Goal: Task Accomplishment & Management: Manage account settings

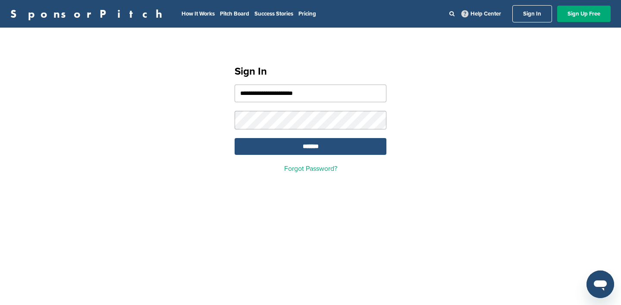
click at [253, 144] on input "*******" at bounding box center [311, 146] width 152 height 17
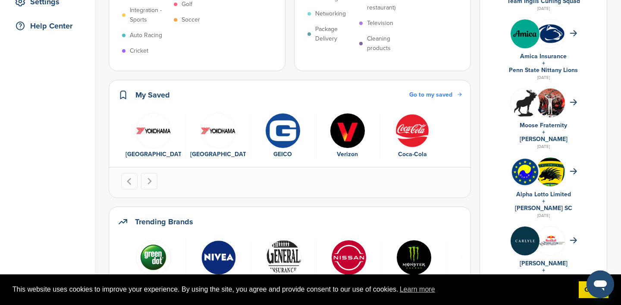
scroll to position [189, 0]
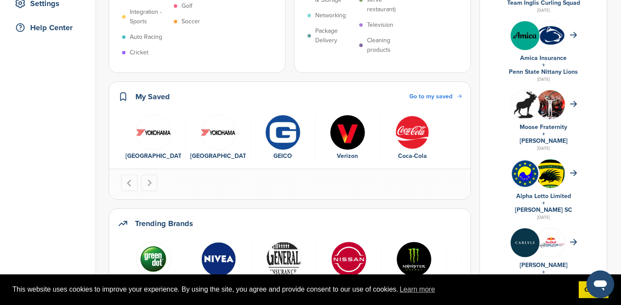
click at [556, 142] on link "[PERSON_NAME]" at bounding box center [543, 140] width 48 height 7
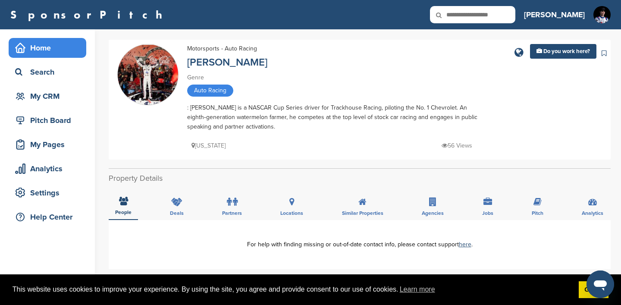
click at [37, 44] on div "Home" at bounding box center [49, 48] width 73 height 16
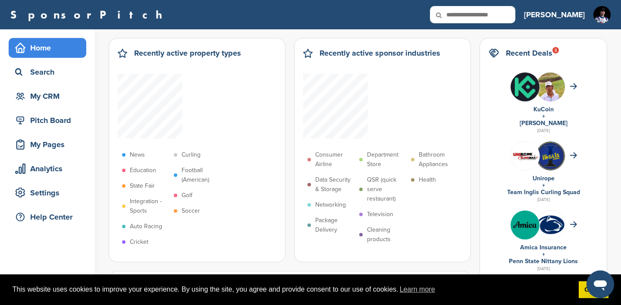
click at [169, 222] on li "Auto Racing" at bounding box center [145, 226] width 47 height 9
click at [148, 237] on p "Cricket" at bounding box center [139, 241] width 19 height 9
click at [169, 197] on p "Integration - Sports" at bounding box center [150, 206] width 40 height 19
click at [155, 181] on p "State Fair" at bounding box center [142, 185] width 25 height 9
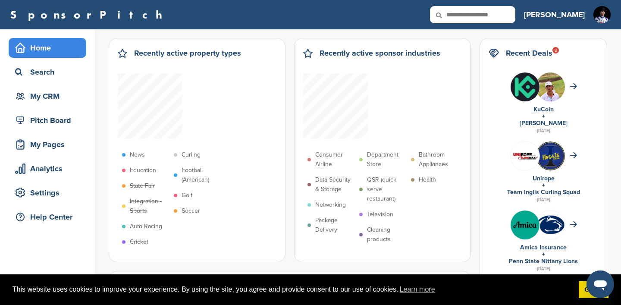
click at [204, 147] on ul "News Education State Fair Integration - Sports Auto Racing Cricket Curling Foot…" at bounding box center [161, 198] width 86 height 103
click at [145, 150] on p "News" at bounding box center [137, 154] width 15 height 9
click at [204, 147] on ul "News Education State Fair Integration - Sports Auto Racing Cricket Curling Foot…" at bounding box center [161, 198] width 86 height 103
click at [156, 166] on p "Education" at bounding box center [143, 170] width 26 height 9
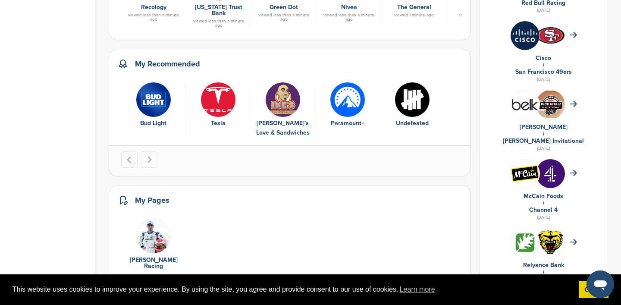
scroll to position [513, 0]
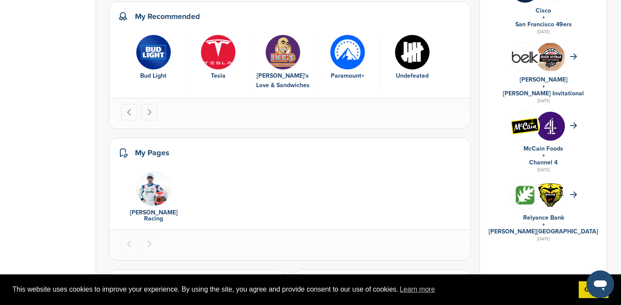
click at [141, 209] on link "[PERSON_NAME] Racing" at bounding box center [154, 215] width 48 height 13
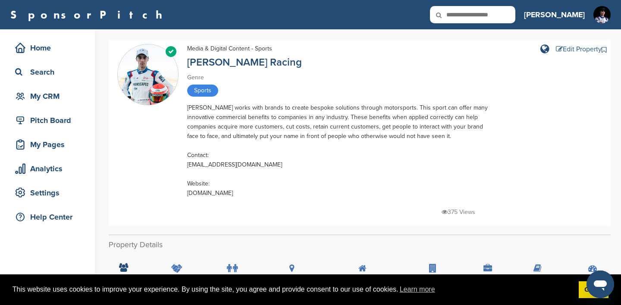
click at [563, 50] on div "Edit Property" at bounding box center [579, 49] width 46 height 7
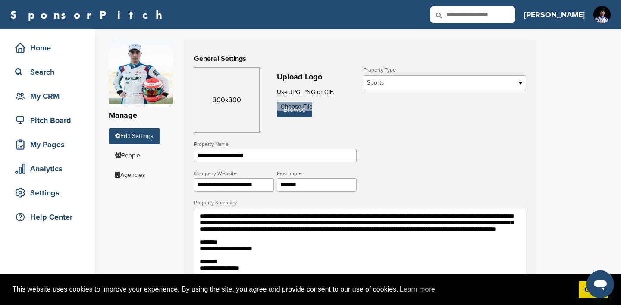
click at [141, 133] on link "Edit Settings" at bounding box center [134, 136] width 51 height 16
click at [306, 113] on input "file" at bounding box center [294, 110] width 35 height 16
type input "**********"
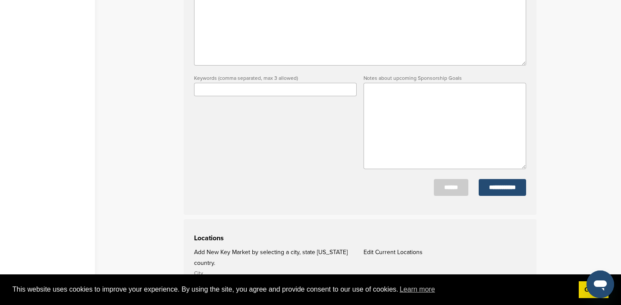
scroll to position [318, 0]
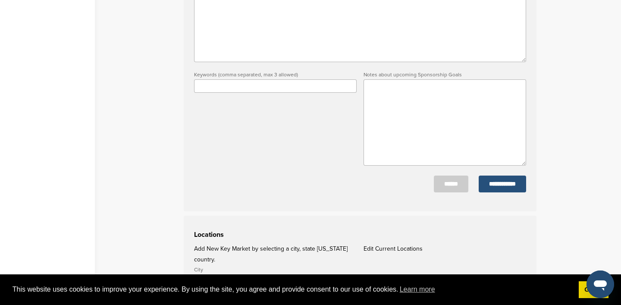
click at [504, 186] on input "**********" at bounding box center [501, 183] width 47 height 17
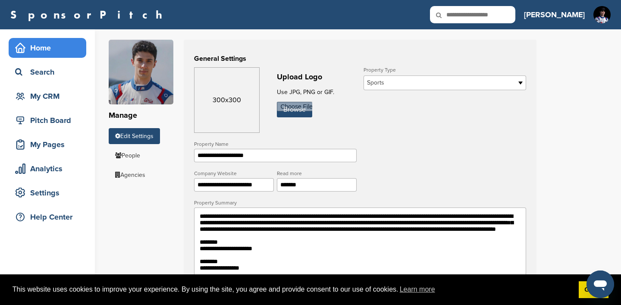
click at [13, 47] on div "Home" at bounding box center [49, 48] width 73 height 16
